Goal: Task Accomplishment & Management: Complete application form

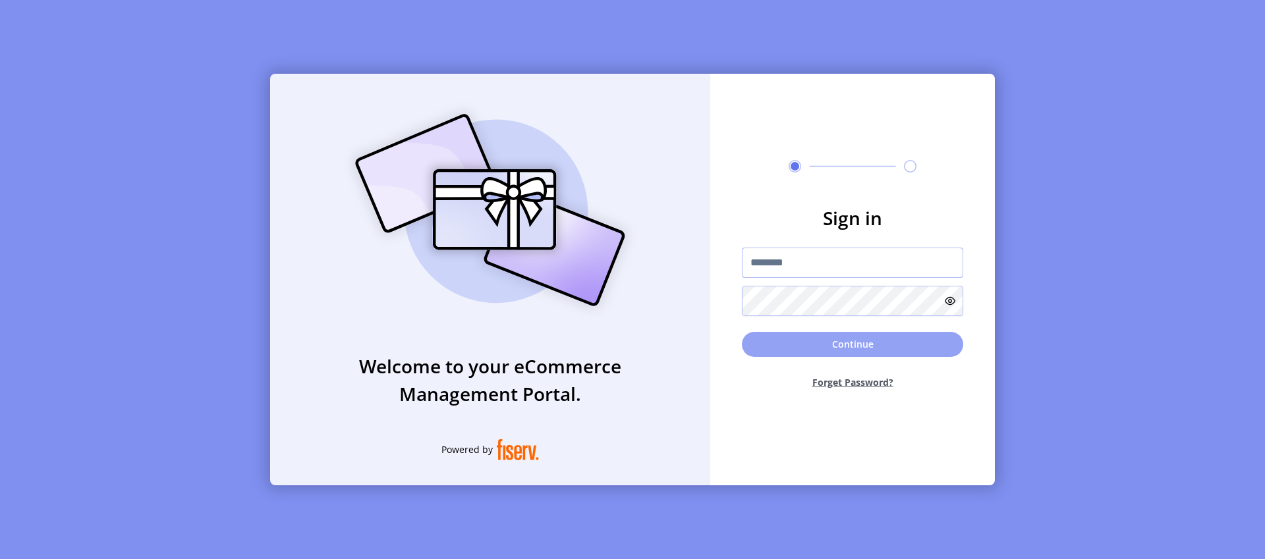
type input "*********"
click at [846, 348] on button "Continue" at bounding box center [852, 344] width 221 height 25
click at [860, 342] on button "Continue" at bounding box center [852, 344] width 221 height 25
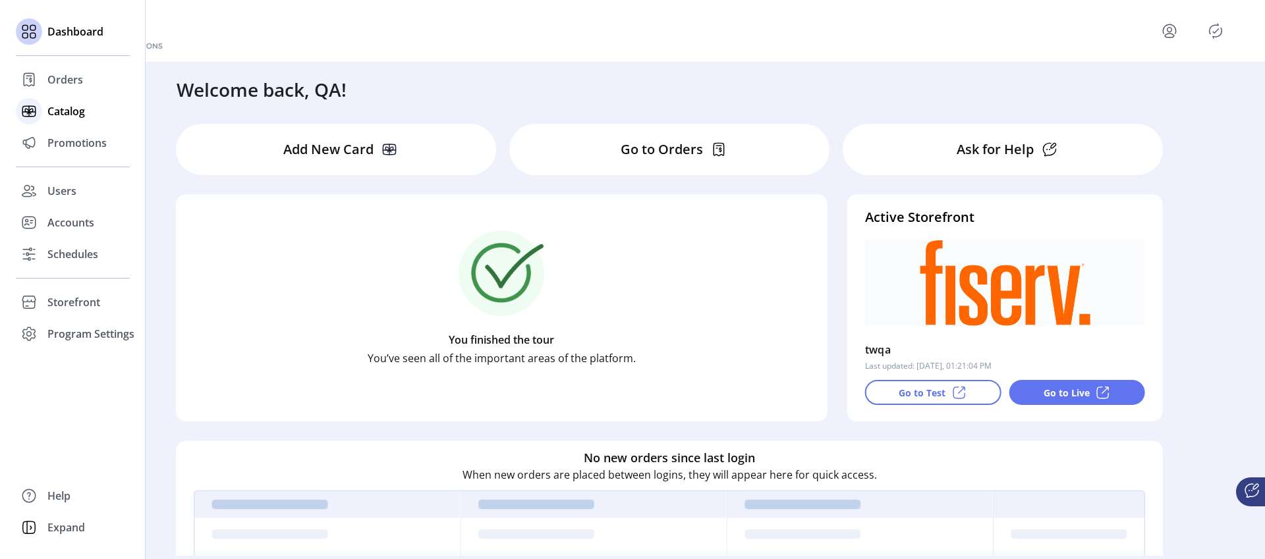
click at [65, 111] on span "Catalog" at bounding box center [66, 111] width 38 height 16
click at [74, 113] on span "Catalog" at bounding box center [66, 111] width 38 height 16
click at [61, 111] on span "Catalog" at bounding box center [66, 111] width 38 height 16
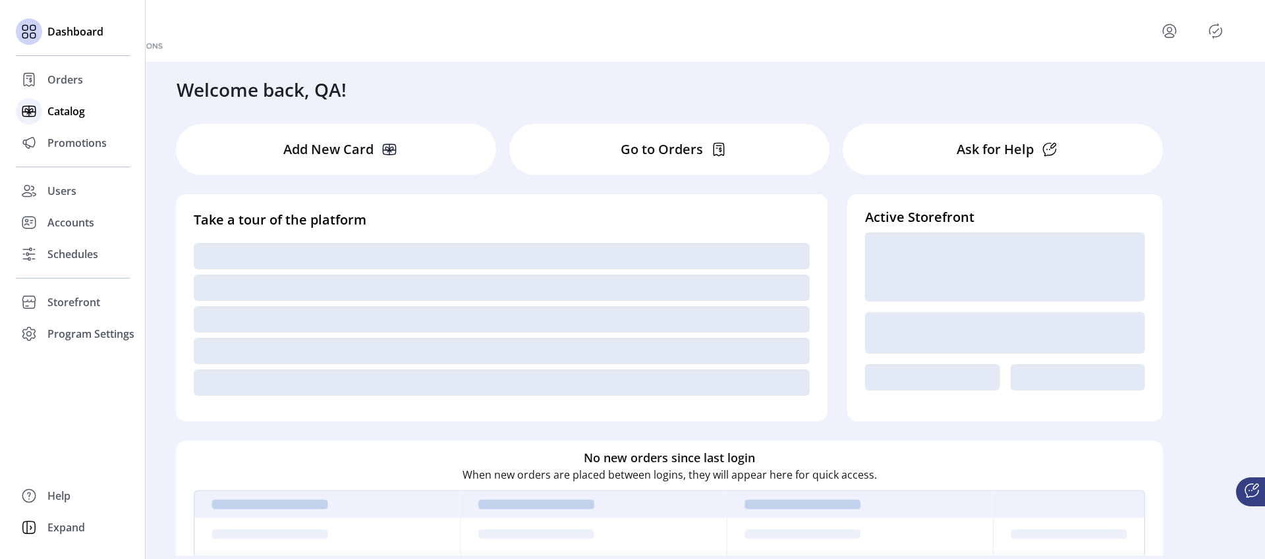
click at [64, 110] on span "Catalog" at bounding box center [66, 111] width 38 height 16
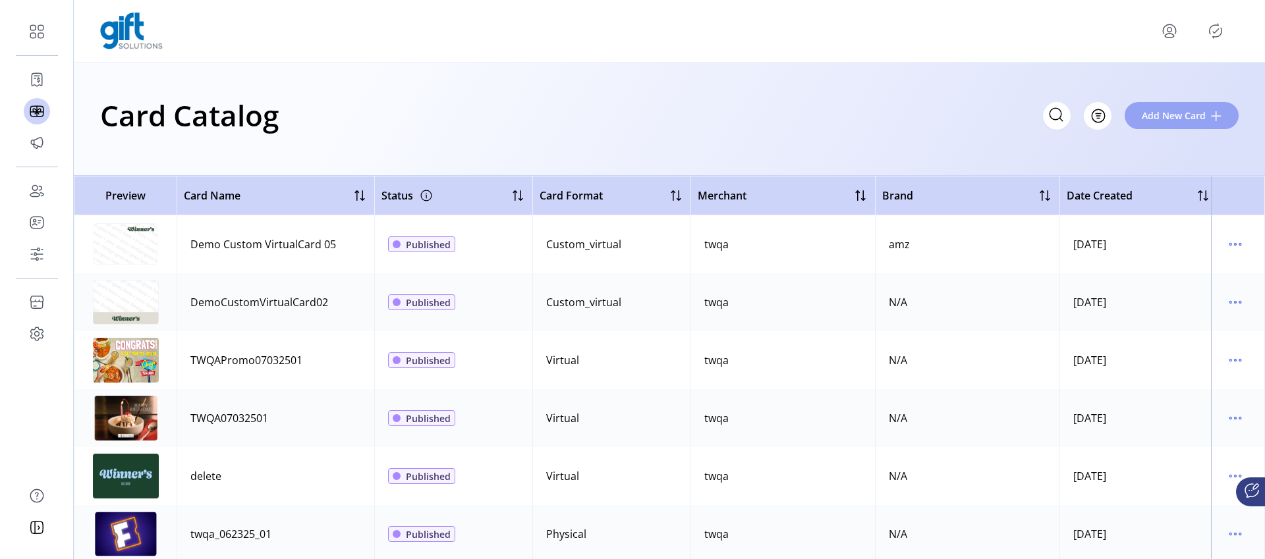
click at [1182, 119] on span "Add New Card" at bounding box center [1173, 116] width 64 height 14
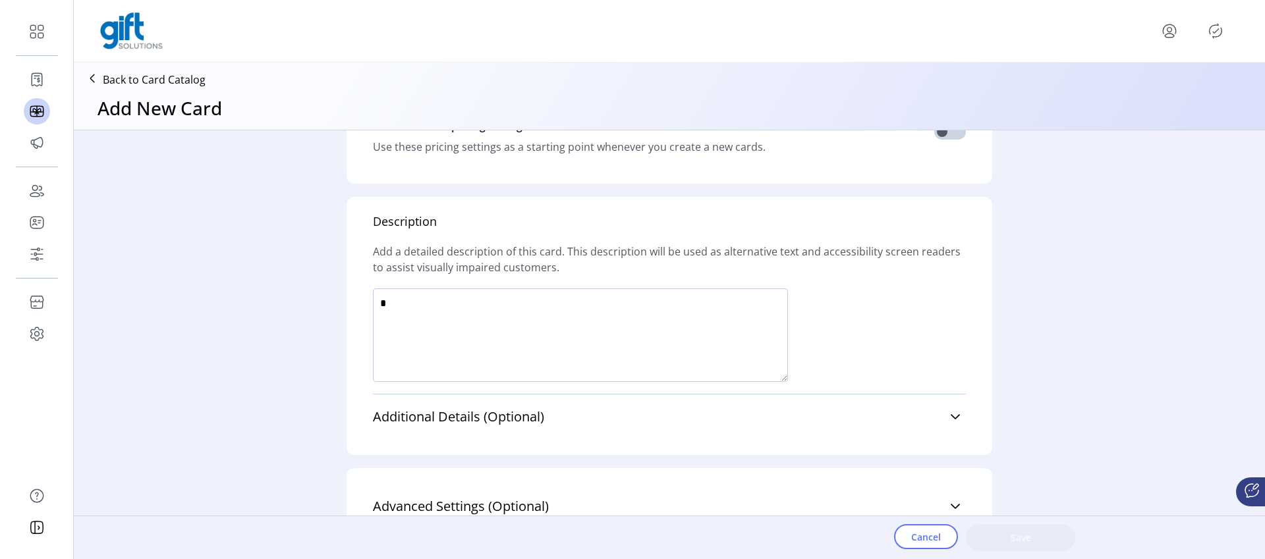
scroll to position [695, 0]
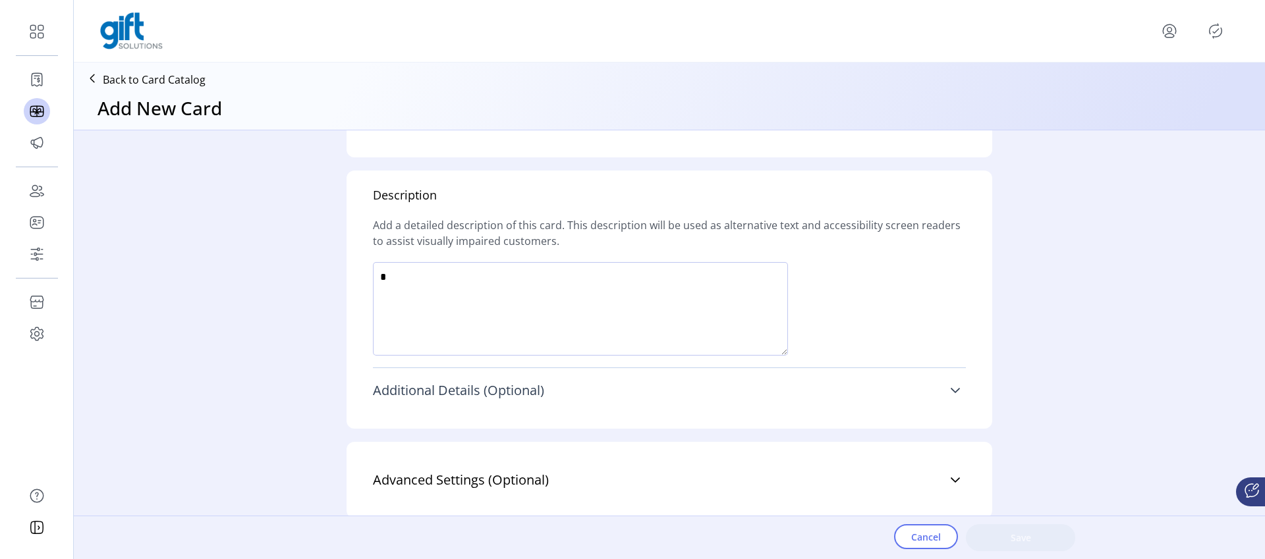
click at [613, 392] on link "Additional Details (Optional)" at bounding box center [669, 390] width 593 height 29
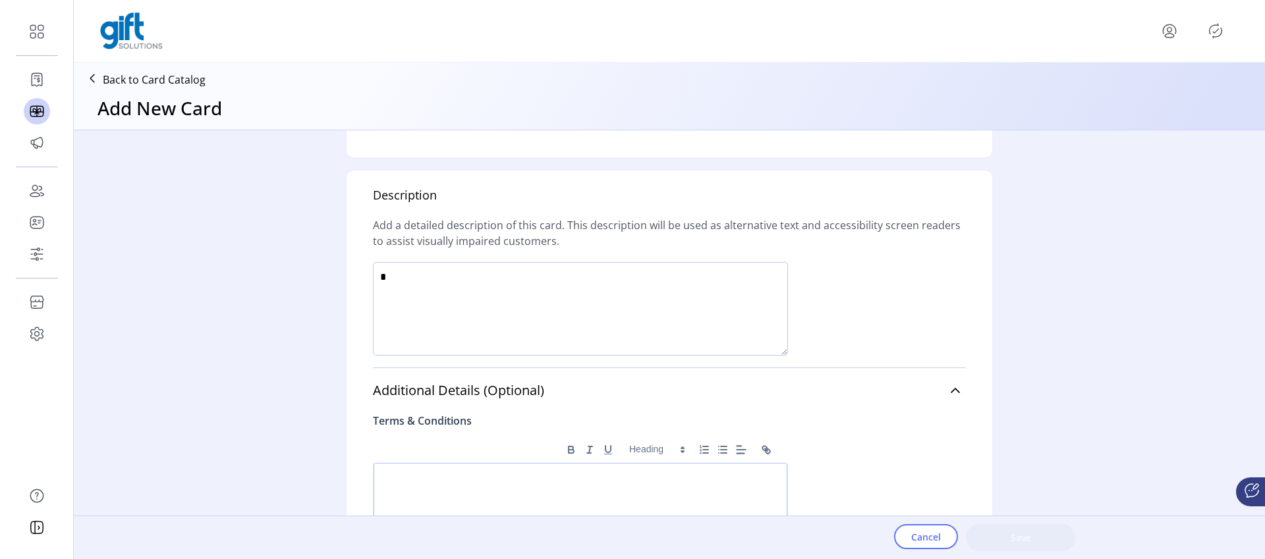
scroll to position [950, 0]
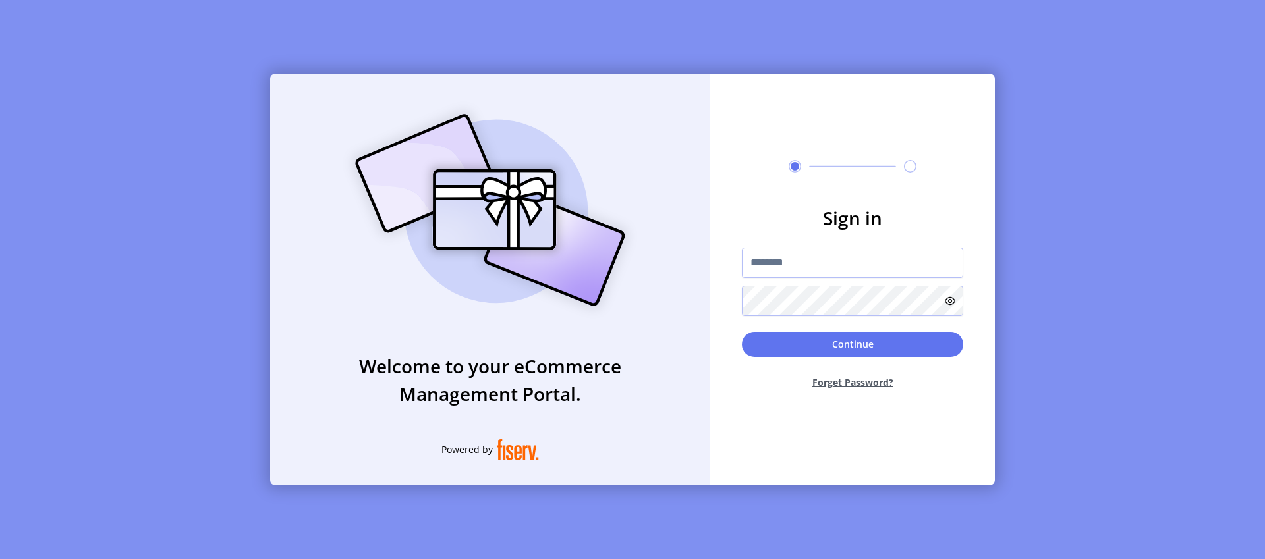
type input "*********"
